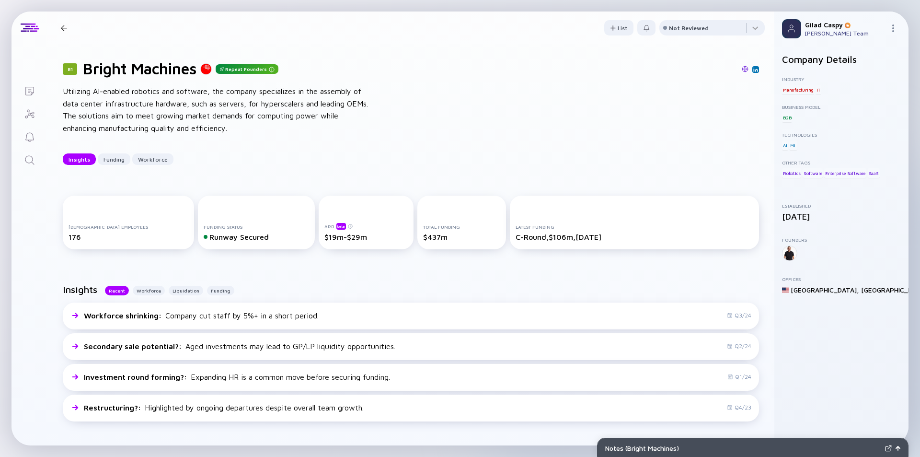
click at [66, 29] on div at bounding box center [64, 28] width 6 height 6
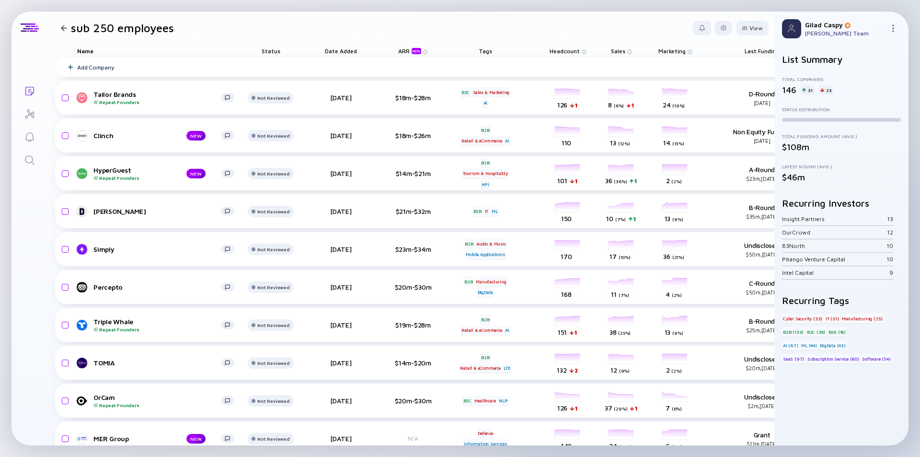
click at [62, 28] on div at bounding box center [64, 28] width 6 height 6
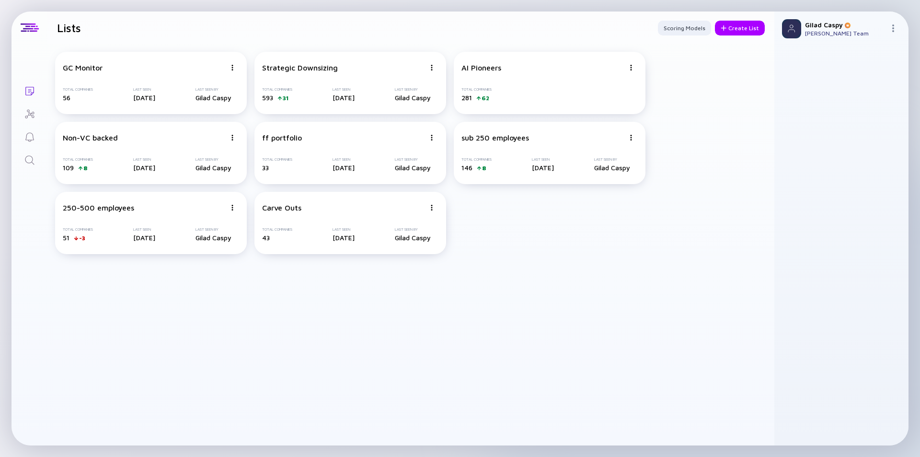
click at [36, 161] on link "Search" at bounding box center [30, 159] width 36 height 23
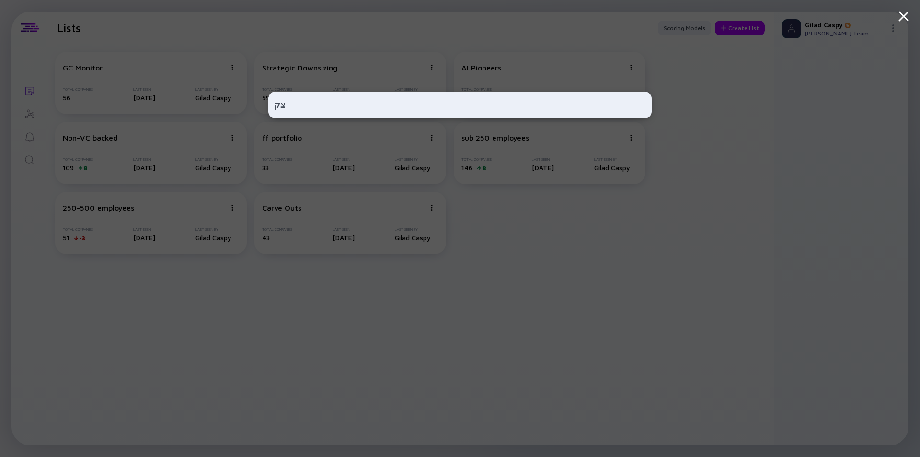
type input "צ"
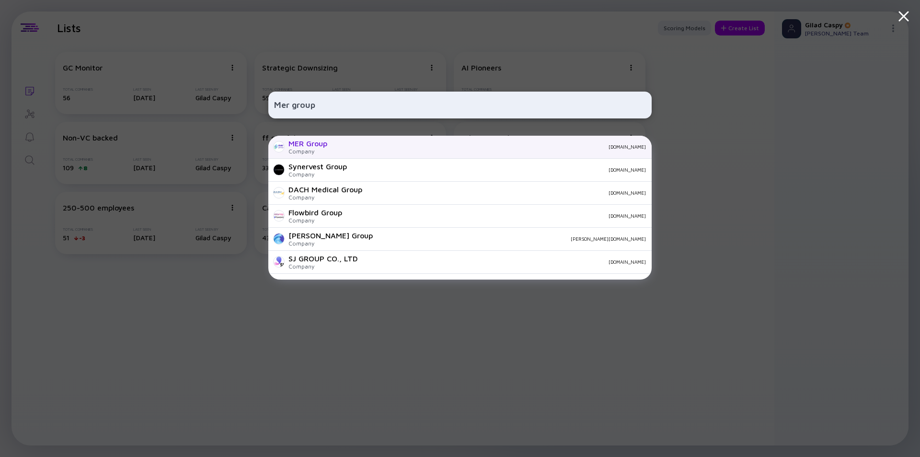
type input "Mer group"
click at [331, 141] on div "MER Group Company [DOMAIN_NAME]" at bounding box center [459, 147] width 383 height 23
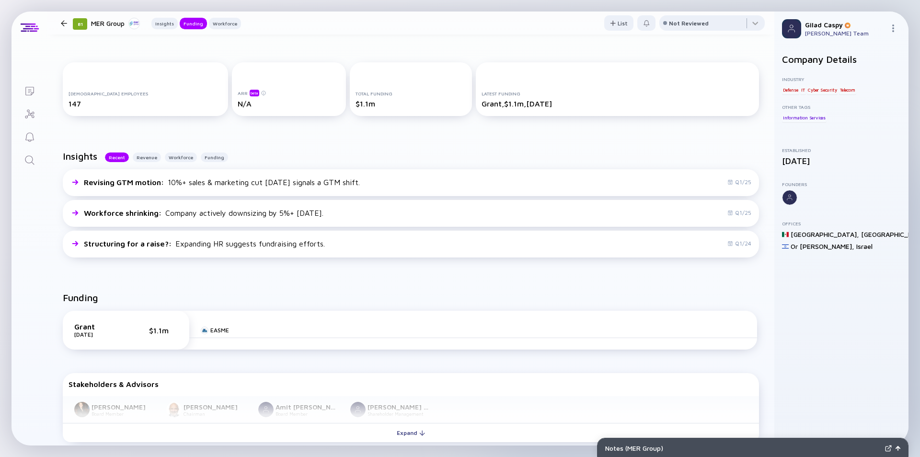
scroll to position [288, 0]
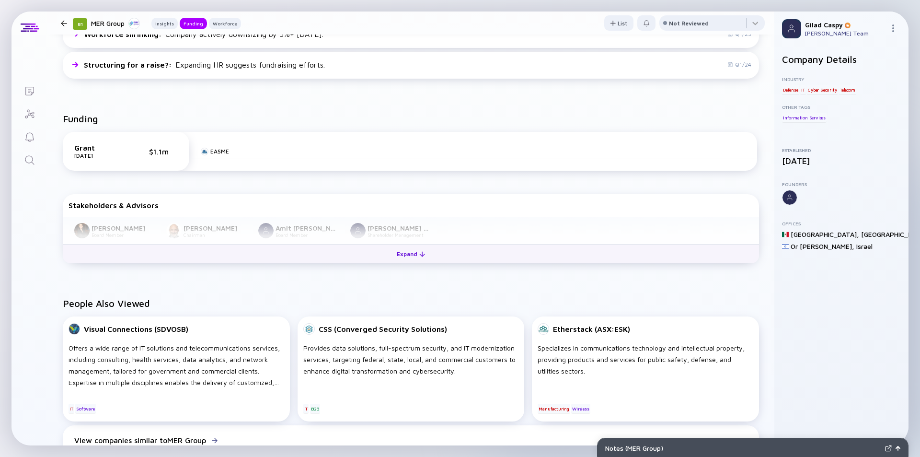
click at [403, 250] on div "Expand" at bounding box center [411, 253] width 40 height 15
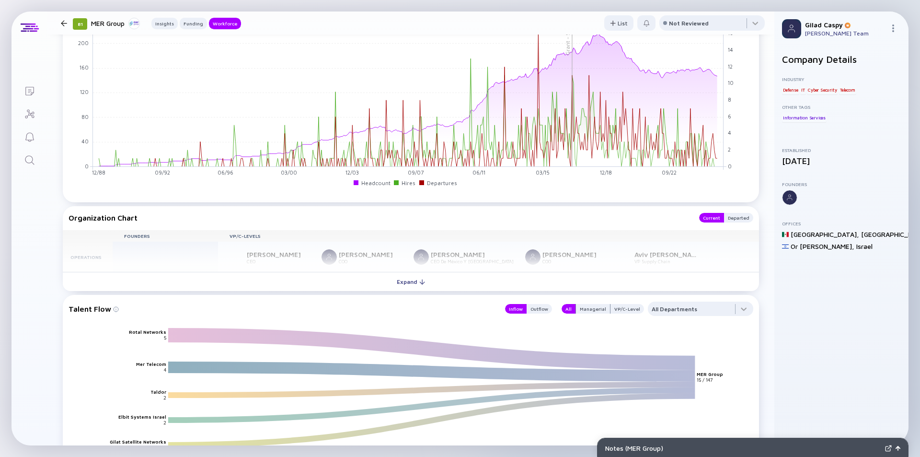
scroll to position [863, 0]
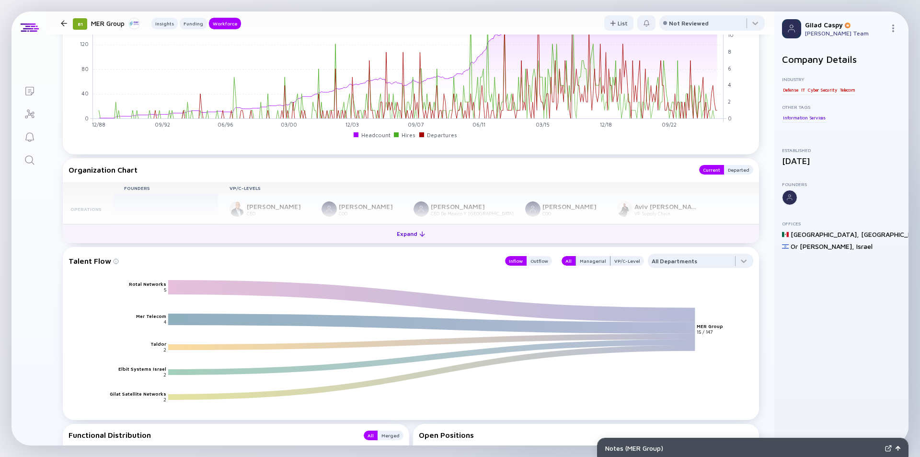
click at [400, 233] on div "Expand" at bounding box center [411, 233] width 40 height 15
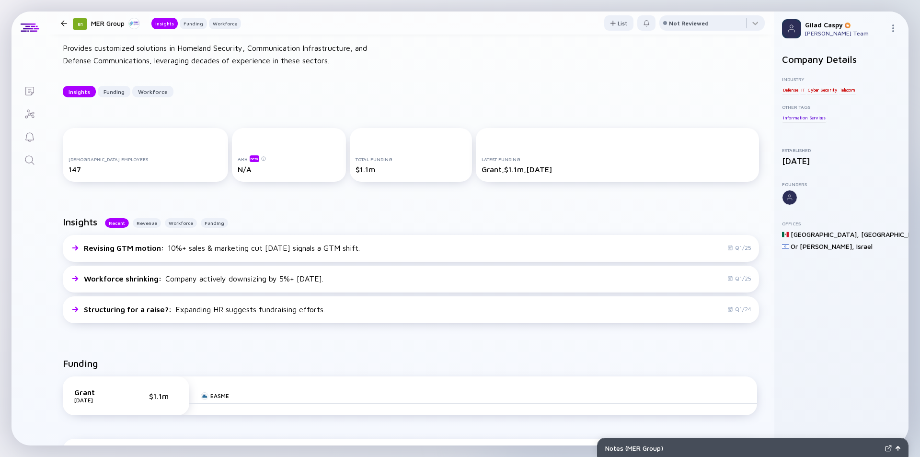
scroll to position [0, 0]
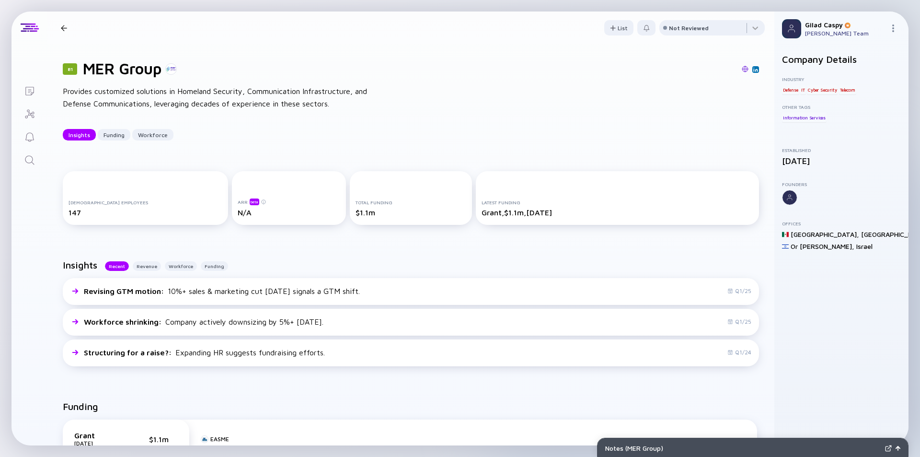
click at [66, 25] on div at bounding box center [64, 28] width 6 height 6
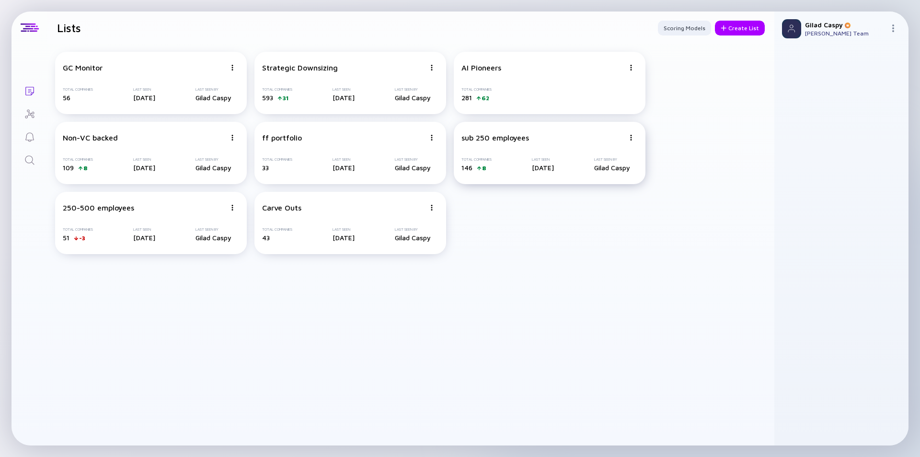
click at [540, 144] on div "sub 250 employees Total Companies 146 8 Last Seen [DATE] Last Seen By [PERSON_N…" at bounding box center [550, 153] width 192 height 62
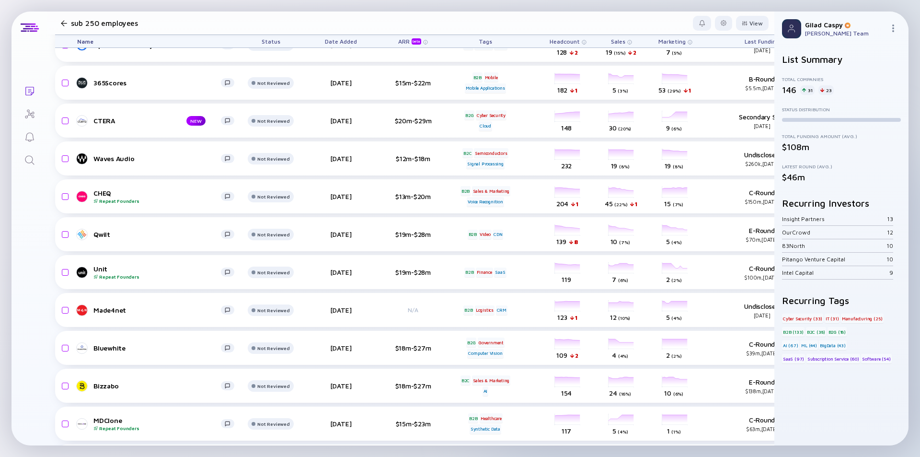
scroll to position [4266, 0]
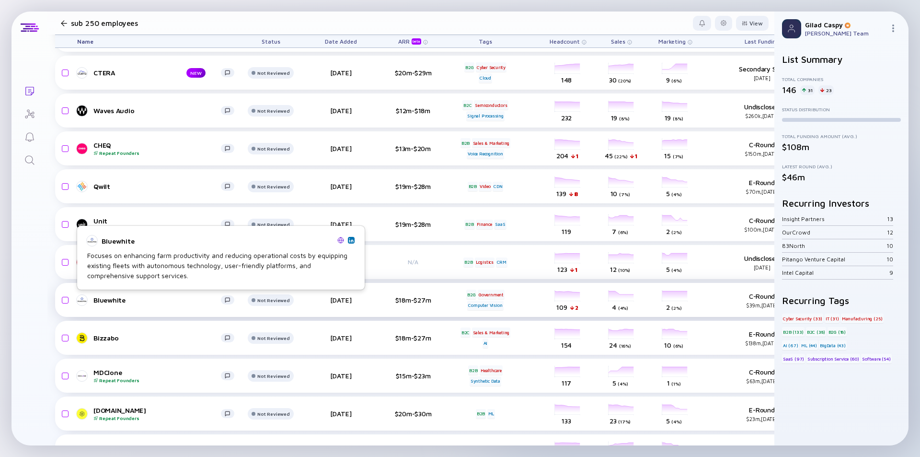
click at [114, 299] on div "Bluewhite" at bounding box center [156, 300] width 127 height 8
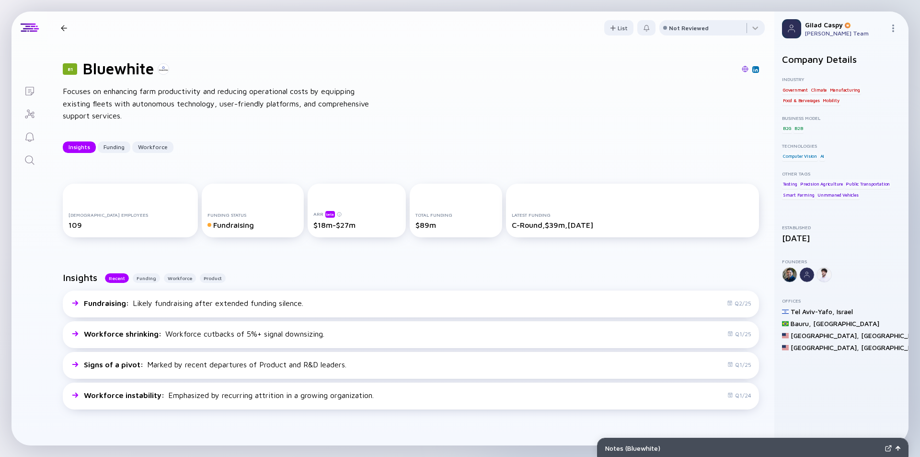
click at [66, 28] on div at bounding box center [64, 28] width 6 height 6
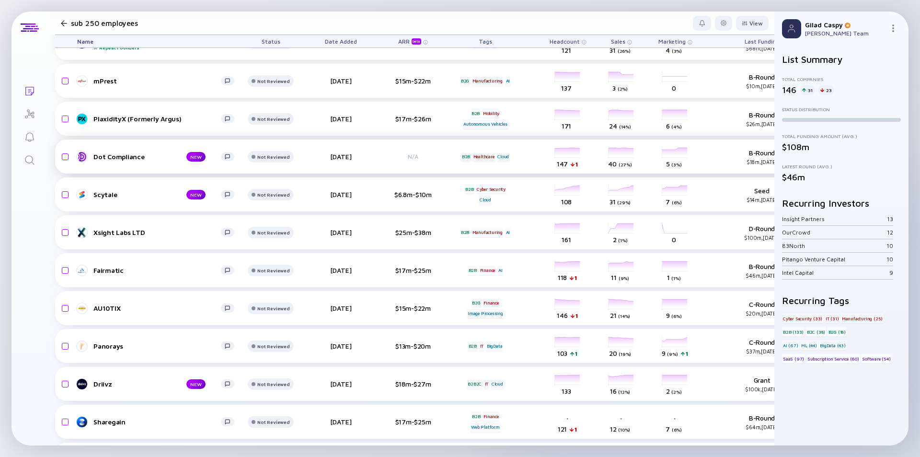
scroll to position [5171, 0]
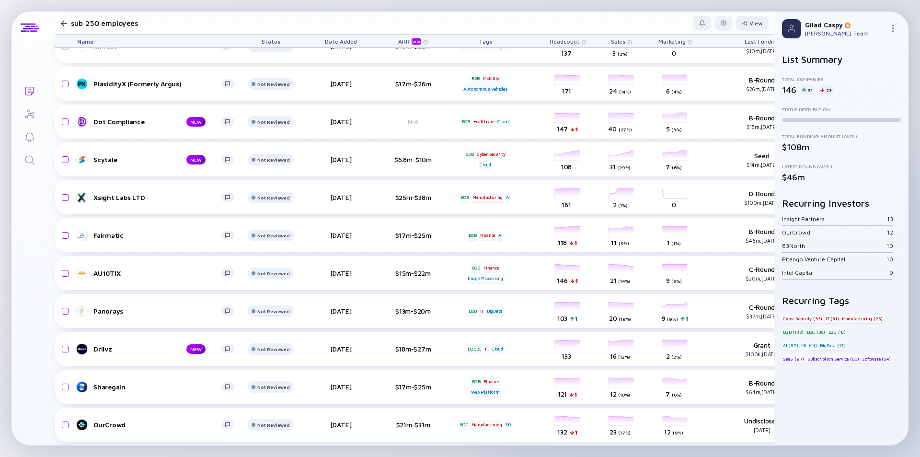
click at [58, 24] on div at bounding box center [64, 23] width 14 height 6
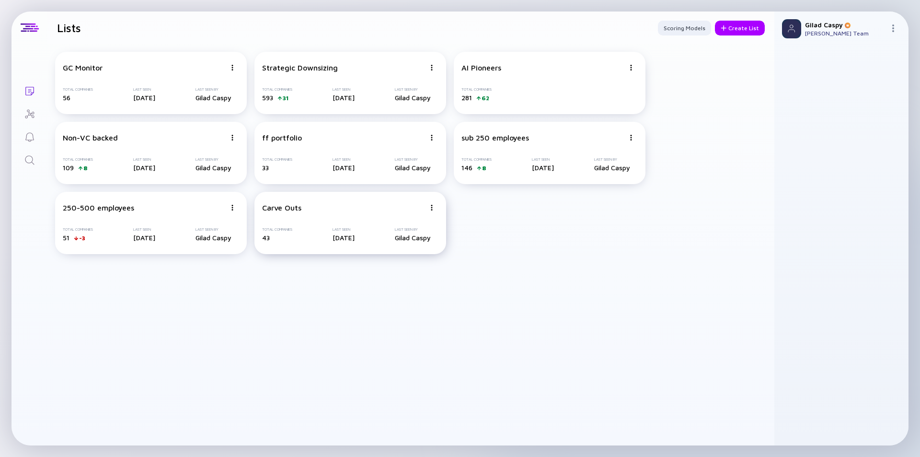
click at [330, 212] on div "Carve Outs Total Companies 43 Last Seen [DATE] Last Seen By [PERSON_NAME]" at bounding box center [351, 223] width 192 height 62
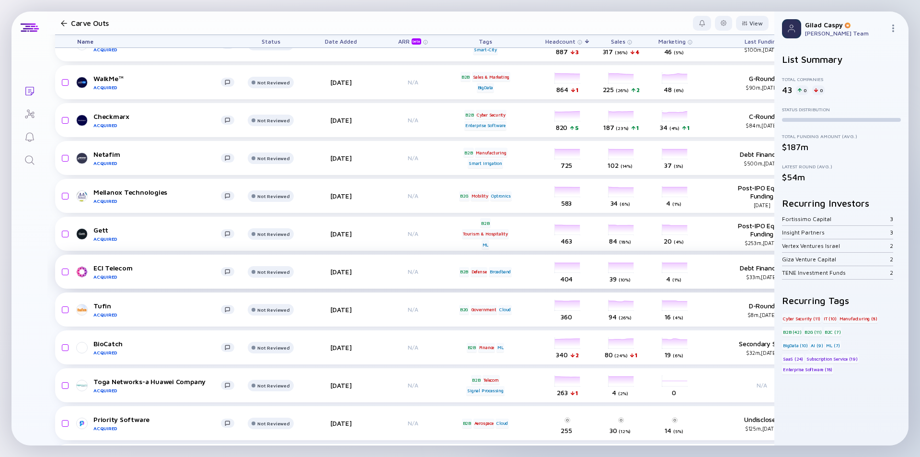
scroll to position [144, 0]
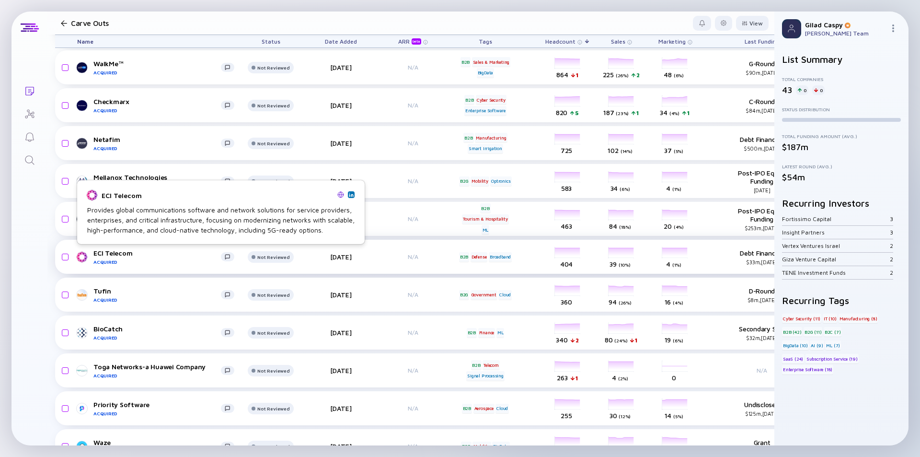
click at [122, 253] on div "ECI Telecom Acquired" at bounding box center [156, 257] width 127 height 16
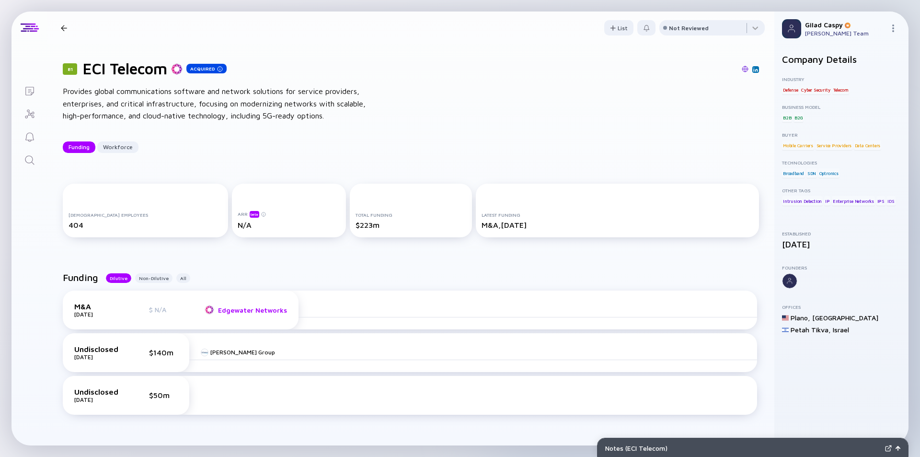
click at [243, 311] on div "Edgewater Networks" at bounding box center [252, 310] width 69 height 8
click at [613, 32] on div "List" at bounding box center [618, 28] width 29 height 15
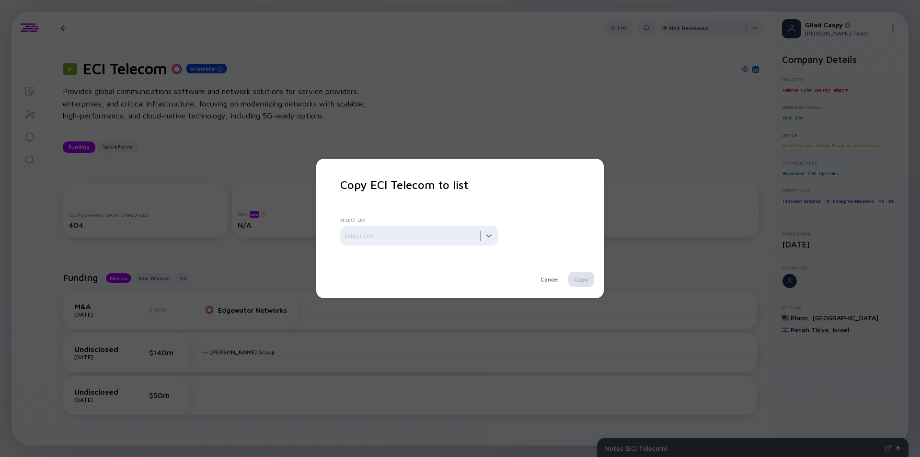
click at [465, 238] on div at bounding box center [419, 235] width 158 height 19
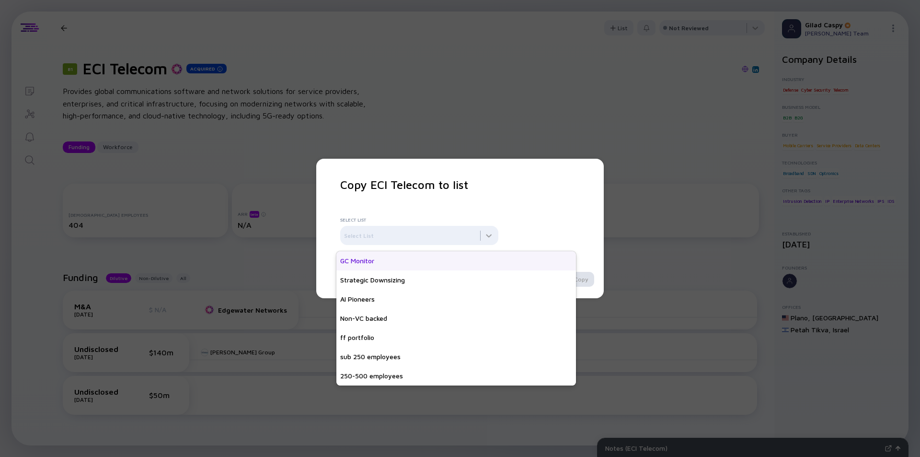
click at [424, 264] on div "GC Monitor" at bounding box center [456, 260] width 240 height 19
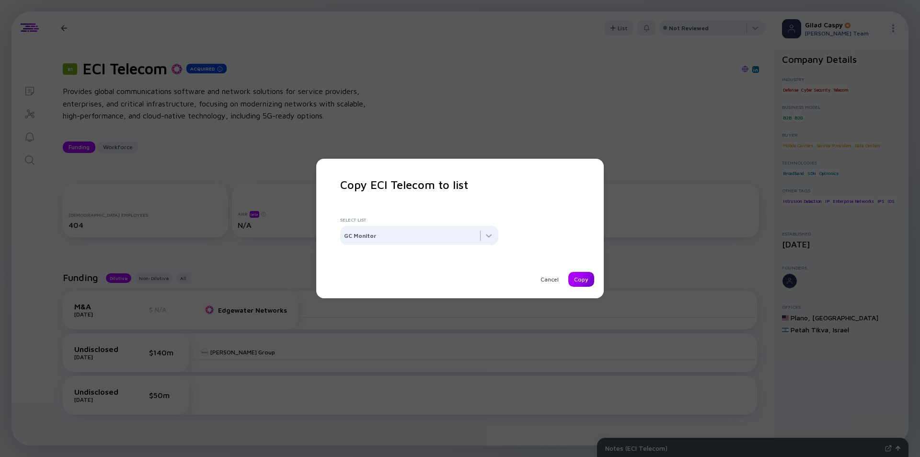
click at [586, 278] on div "Copy" at bounding box center [581, 279] width 26 height 15
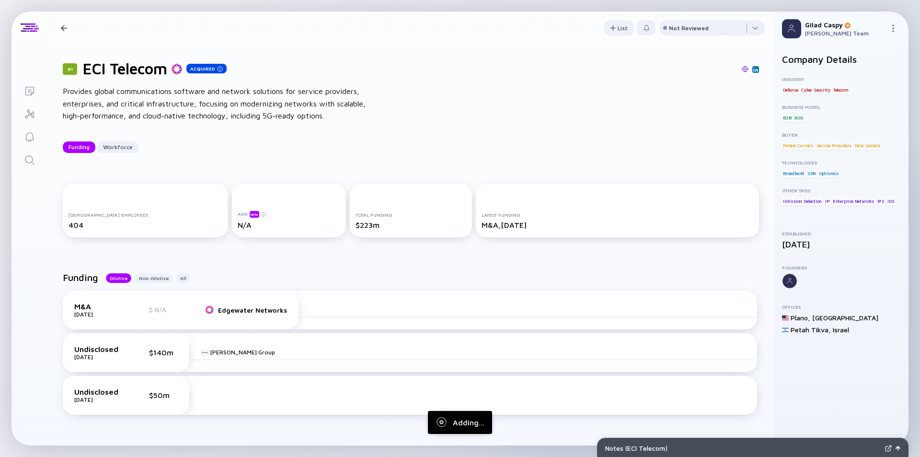
click at [67, 29] on div at bounding box center [64, 28] width 6 height 6
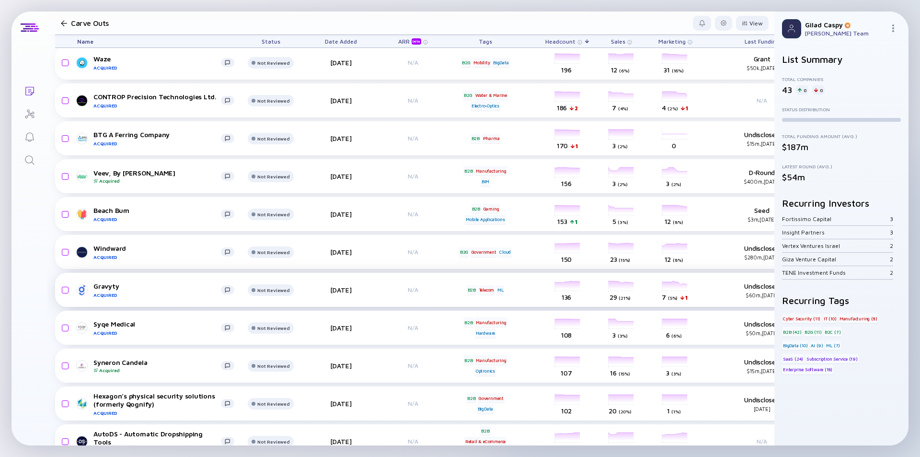
scroll to position [575, 0]
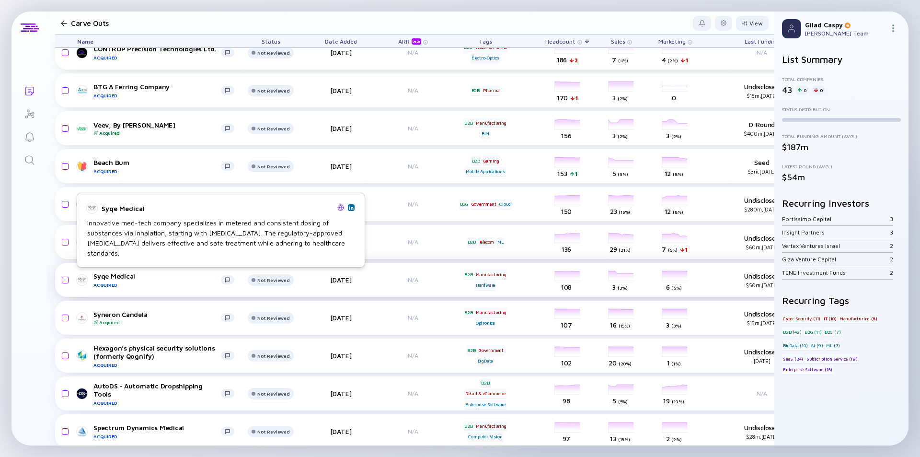
click at [173, 277] on div "Syqe Medical Acquired" at bounding box center [156, 280] width 127 height 16
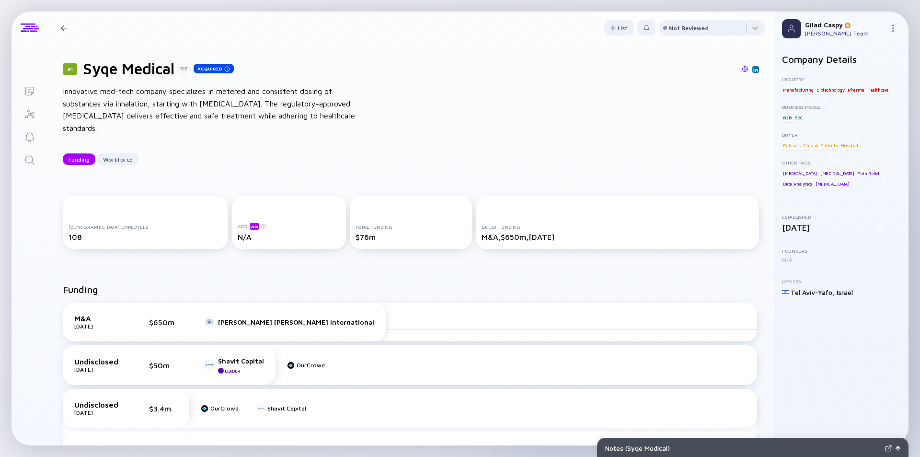
click at [61, 28] on div at bounding box center [64, 28] width 6 height 6
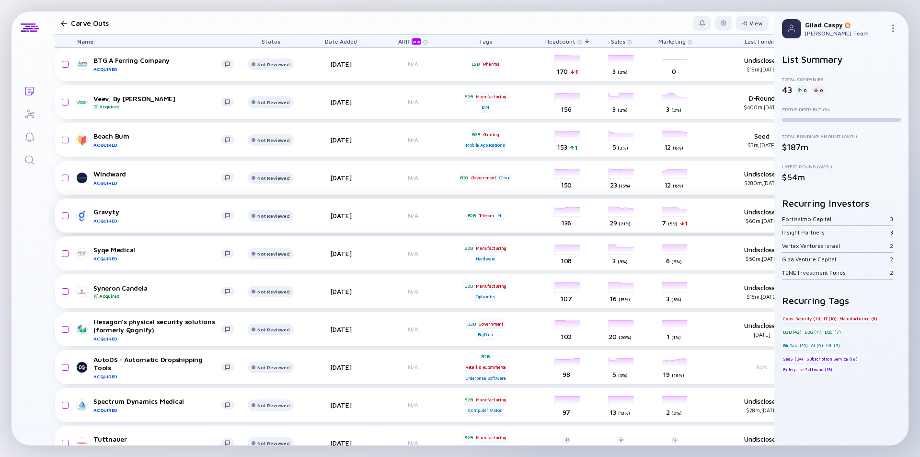
scroll to position [623, 0]
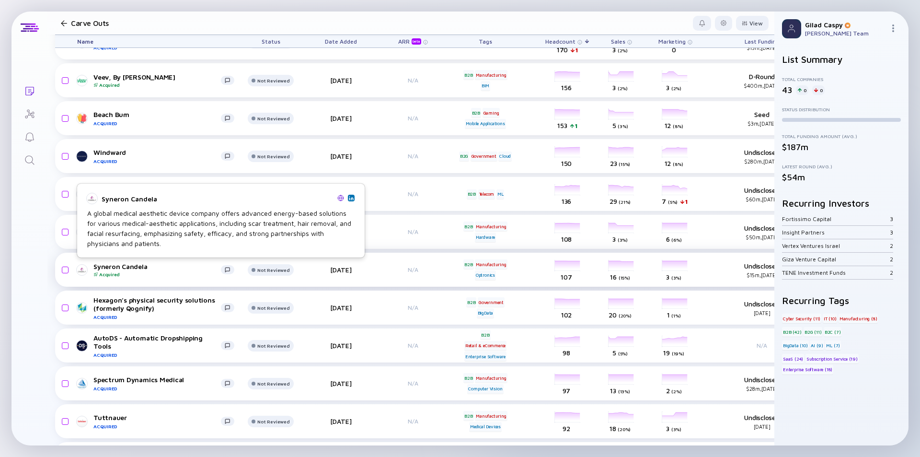
click at [181, 270] on div "Syneron Candela Acquired" at bounding box center [156, 269] width 127 height 15
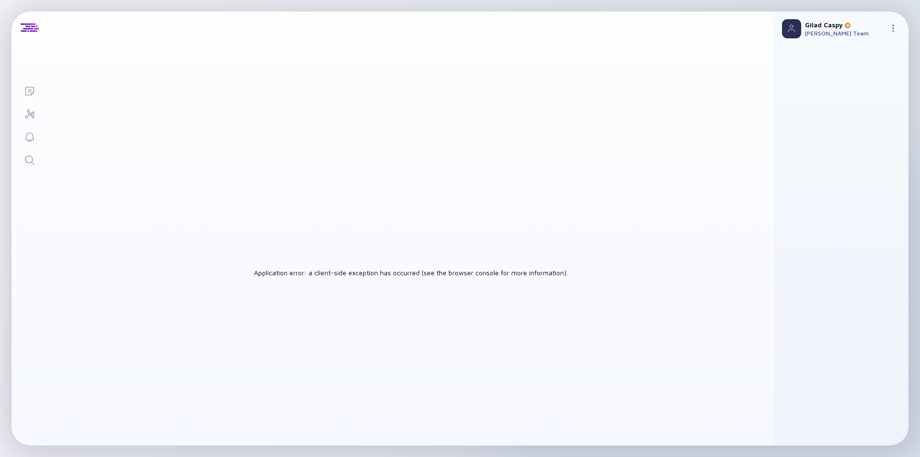
click at [240, 70] on div "Companies Added to list Lists Application error: a client-side exception has oc…" at bounding box center [460, 228] width 920 height 457
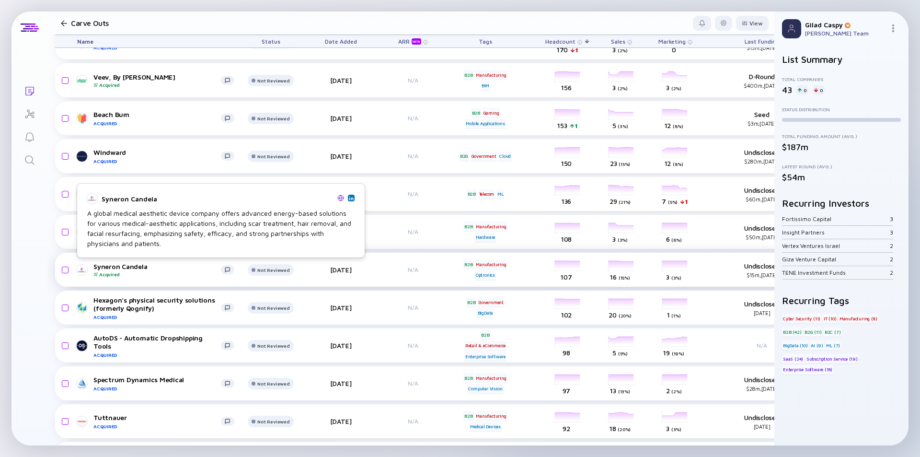
click at [132, 266] on div "Syneron Candela Acquired" at bounding box center [156, 269] width 127 height 15
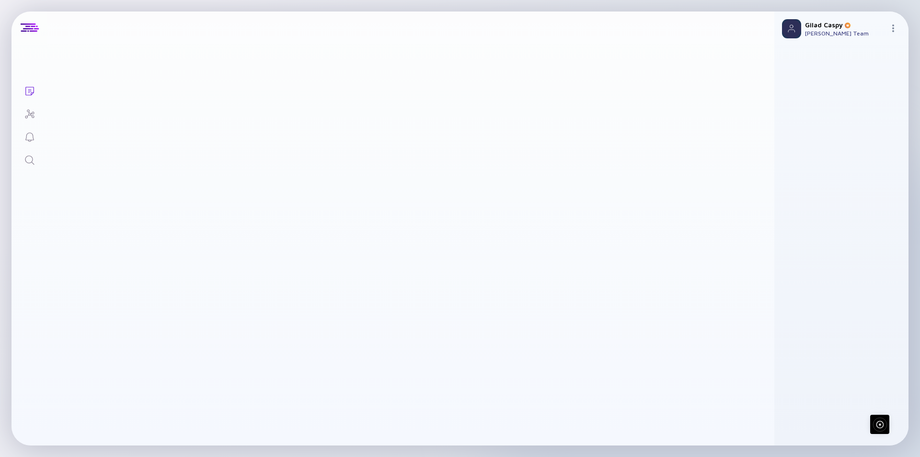
scroll to position [624, 0]
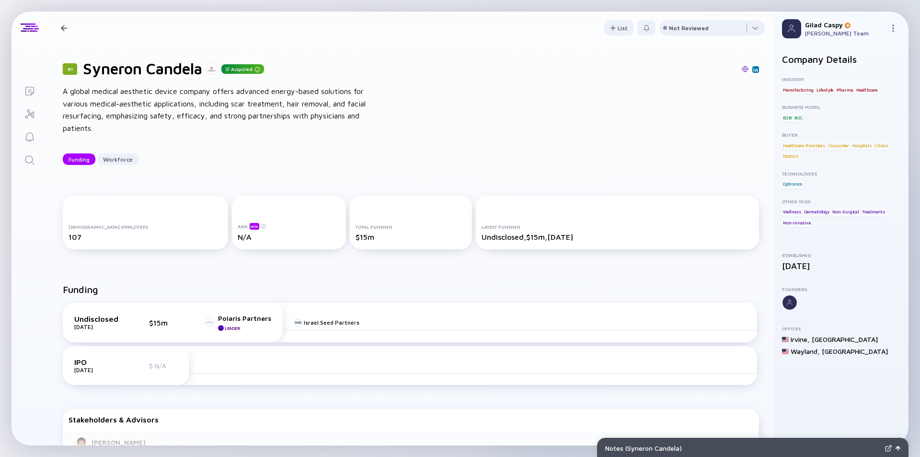
click at [90, 67] on h1 "Syneron Candela" at bounding box center [142, 68] width 119 height 18
drag, startPoint x: 90, startPoint y: 67, endPoint x: 161, endPoint y: 75, distance: 70.9
click at [161, 75] on h1 "Syneron Candela" at bounding box center [142, 68] width 119 height 18
copy h1 "Syneron Candela"
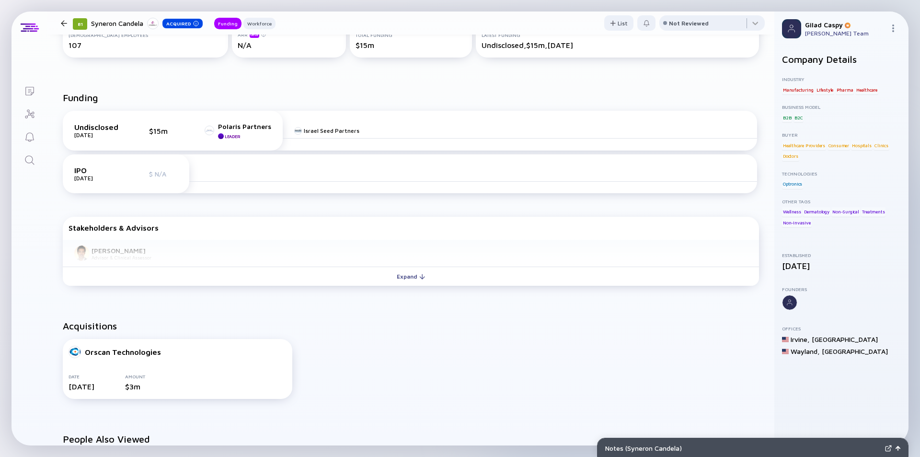
scroll to position [240, 0]
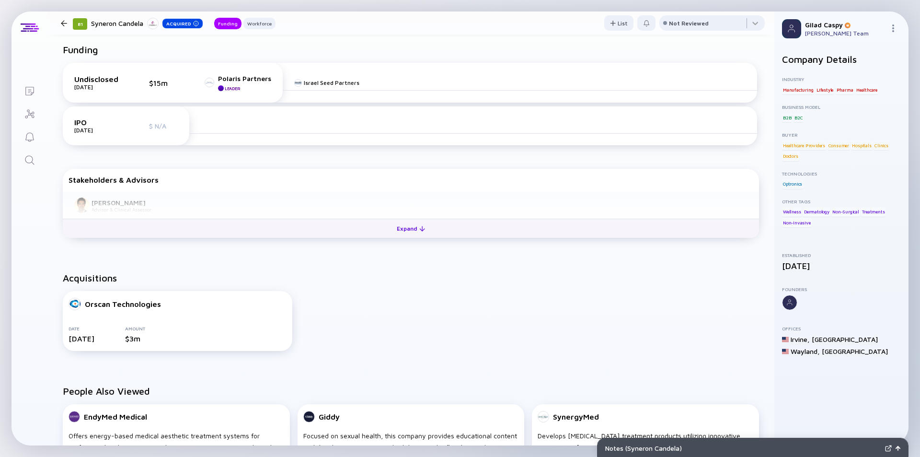
click at [419, 227] on div at bounding box center [422, 229] width 6 height 6
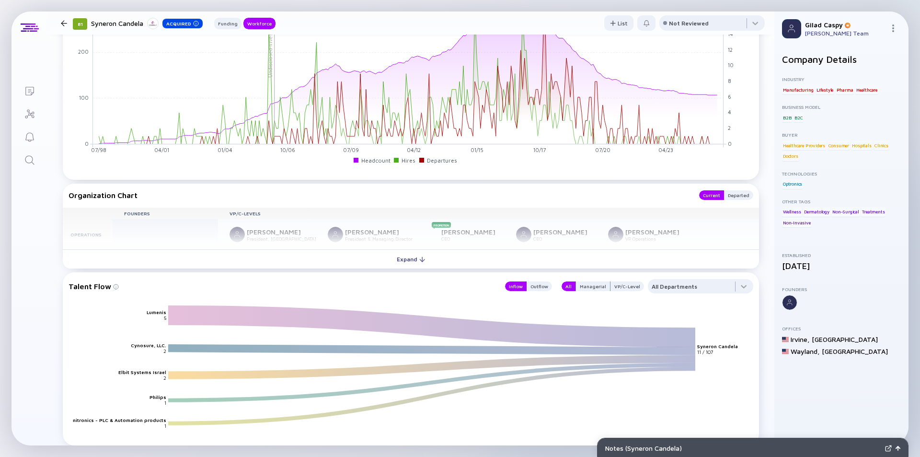
scroll to position [911, 0]
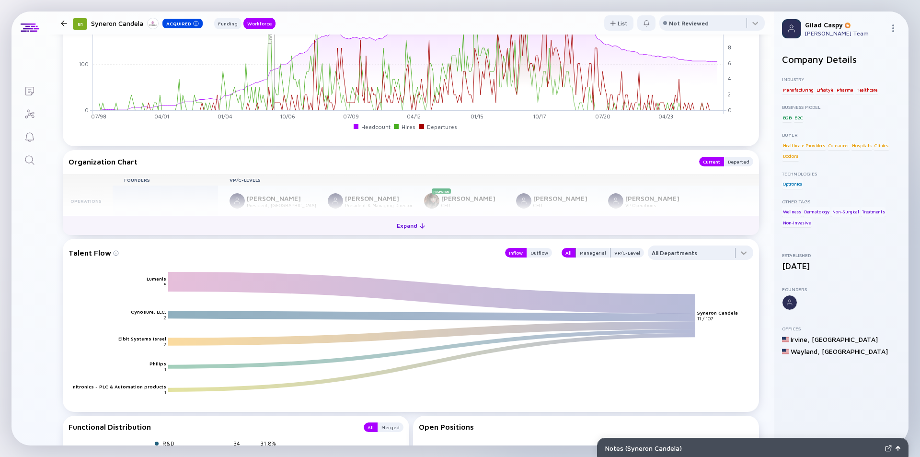
click at [433, 232] on button "Expand" at bounding box center [411, 225] width 696 height 19
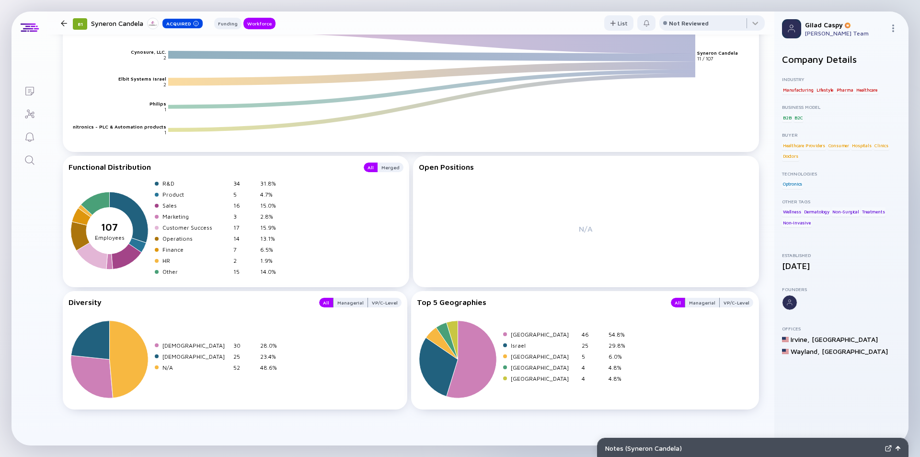
scroll to position [1236, 0]
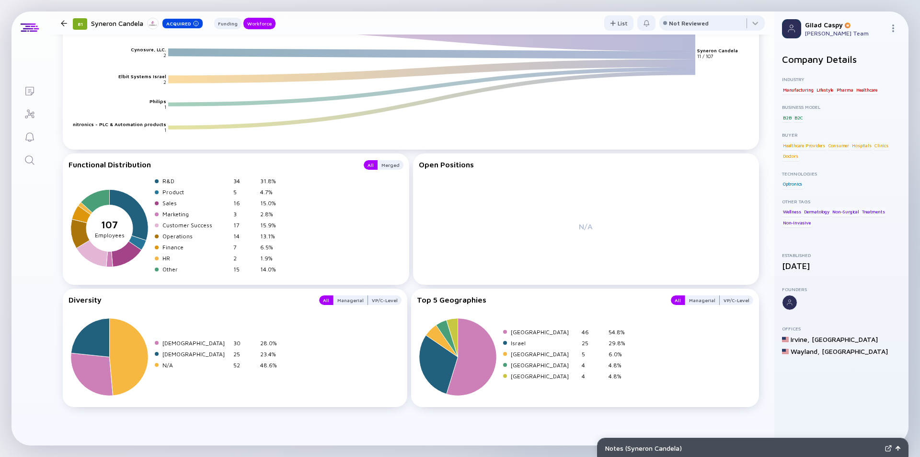
click at [64, 23] on div at bounding box center [64, 23] width 6 height 6
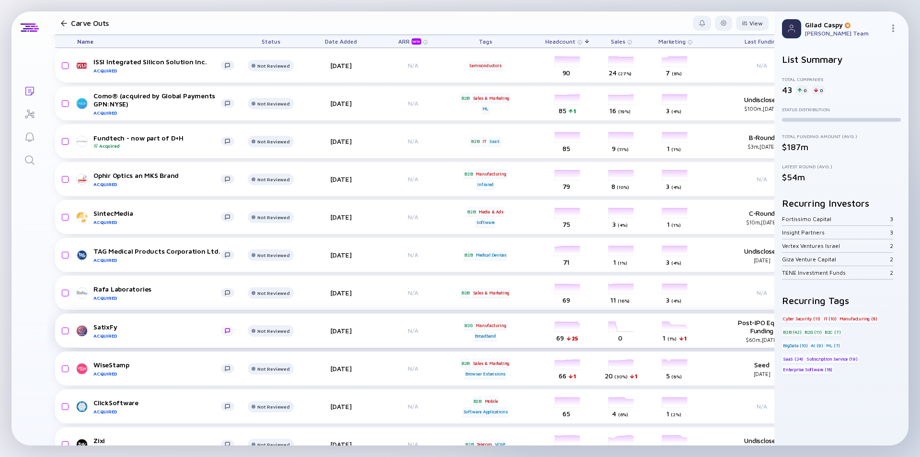
scroll to position [1102, 0]
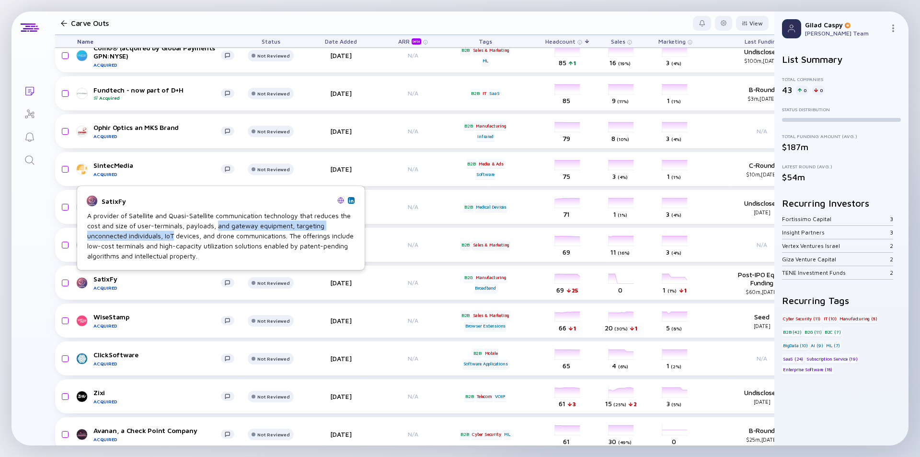
drag, startPoint x: 217, startPoint y: 226, endPoint x: 174, endPoint y: 233, distance: 43.7
click at [174, 233] on div "A provider of Satellite and Quasi-Satellite communication technology that reduc…" at bounding box center [220, 235] width 267 height 50
